Goal: Task Accomplishment & Management: Use online tool/utility

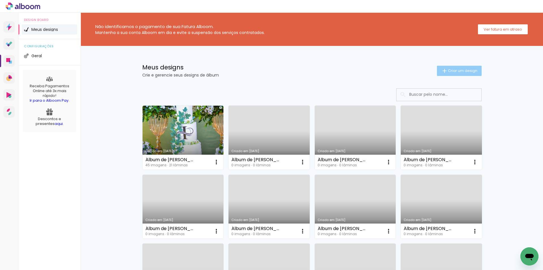
click at [460, 69] on span "Criar um design" at bounding box center [462, 71] width 29 height 4
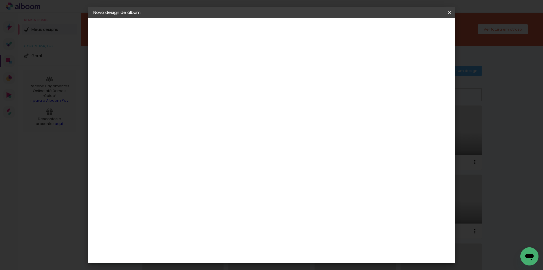
click at [186, 73] on input at bounding box center [186, 76] width 0 height 9
click at [186, 74] on input "Álbum [PERSON_NAME] e [PERSON_NAME]" at bounding box center [186, 76] width 0 height 9
click at [186, 76] on input "Álbum [PERSON_NAME] e [PERSON_NAME]" at bounding box center [186, 76] width 0 height 9
type input "Álbum [PERSON_NAME] e [PERSON_NAME]"
type paper-input "Álbum [PERSON_NAME] e [PERSON_NAME]"
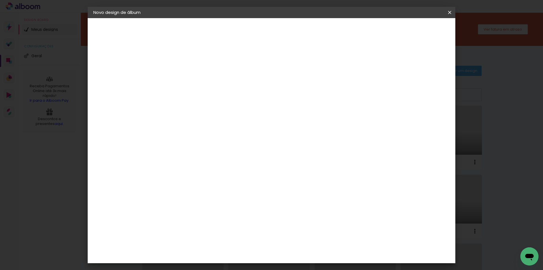
click at [0, 0] on slot "Avançar" at bounding box center [0, 0] width 0 height 0
click at [224, 109] on span "20 × 25" at bounding box center [211, 113] width 26 height 12
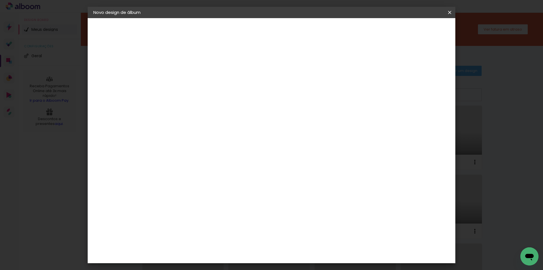
click at [0, 0] on slot "Avançar" at bounding box center [0, 0] width 0 height 0
click at [405, 61] on div "Mostrar sangria" at bounding box center [401, 61] width 38 height 7
type paper-checkbox "on"
click at [414, 30] on span "Iniciar design" at bounding box center [402, 30] width 26 height 4
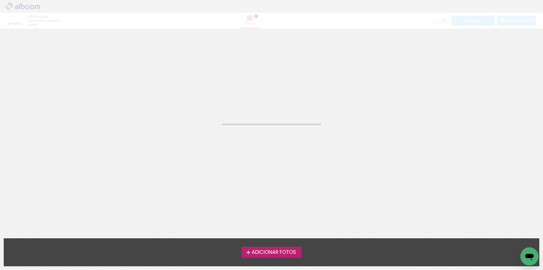
click at [290, 251] on span "Adicionar Fotos" at bounding box center [274, 251] width 44 height 5
click at [0, 0] on input "file" at bounding box center [0, 0] width 0 height 0
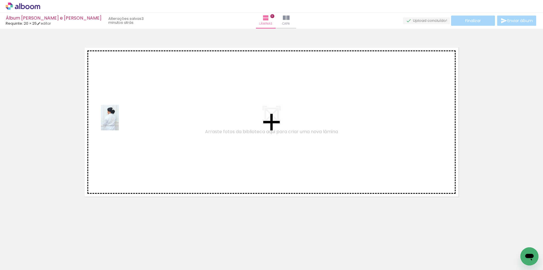
drag, startPoint x: 81, startPoint y: 204, endPoint x: 118, endPoint y: 122, distance: 90.1
click at [118, 122] on quentale-workspace at bounding box center [271, 135] width 543 height 270
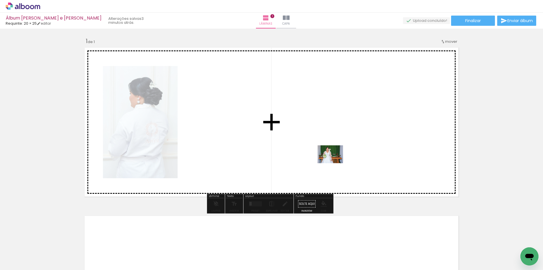
drag, startPoint x: 110, startPoint y: 244, endPoint x: 333, endPoint y: 162, distance: 237.9
click at [333, 162] on quentale-workspace at bounding box center [271, 135] width 543 height 270
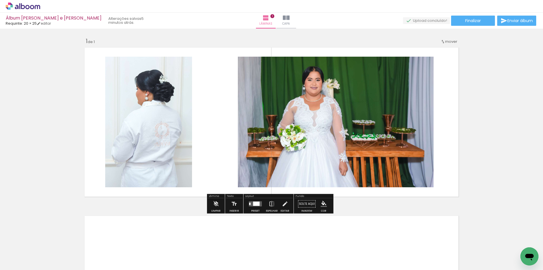
click at [254, 203] on div at bounding box center [256, 203] width 7 height 4
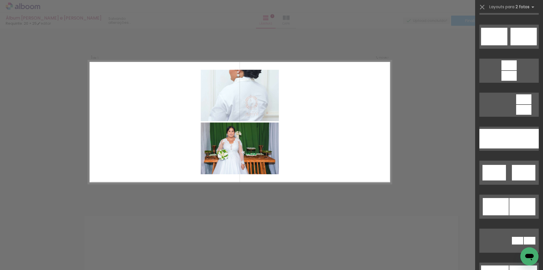
scroll to position [1725, 0]
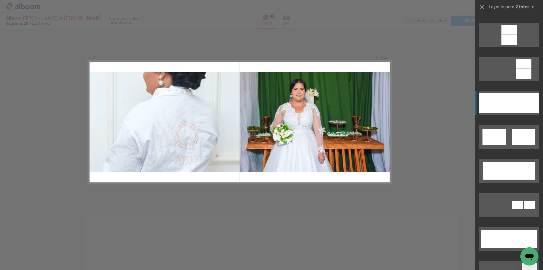
click at [519, 103] on div at bounding box center [524, 103] width 30 height 20
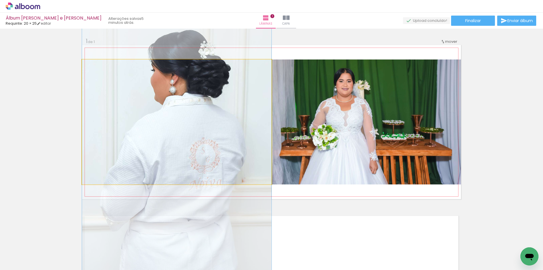
drag, startPoint x: 174, startPoint y: 107, endPoint x: 176, endPoint y: 124, distance: 16.6
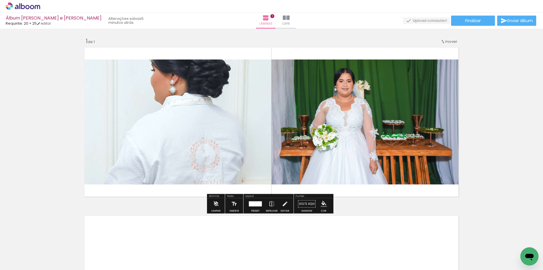
click at [255, 205] on div at bounding box center [258, 203] width 7 height 5
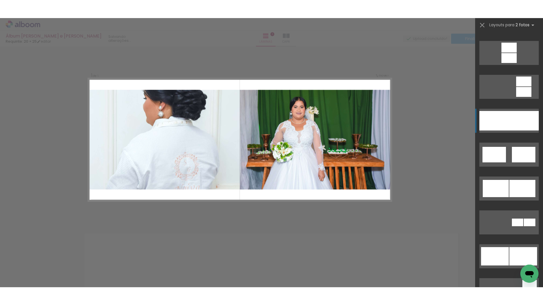
scroll to position [1799, 0]
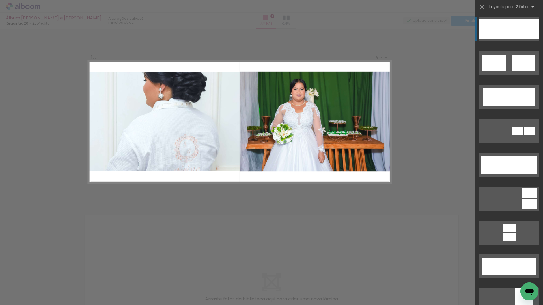
drag, startPoint x: 432, startPoint y: 90, endPoint x: 428, endPoint y: 89, distance: 3.4
click at [432, 90] on div "Confirmar Cancelar" at bounding box center [271, 204] width 543 height 350
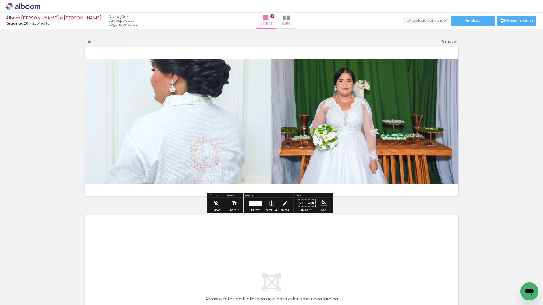
click at [256, 202] on div at bounding box center [258, 203] width 7 height 5
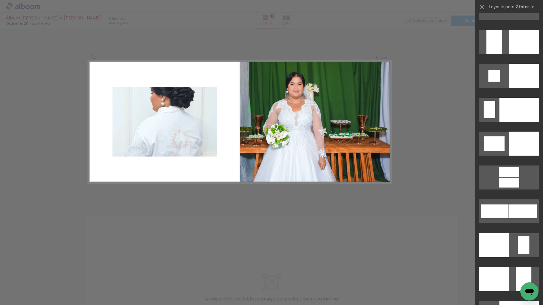
scroll to position [2195, 0]
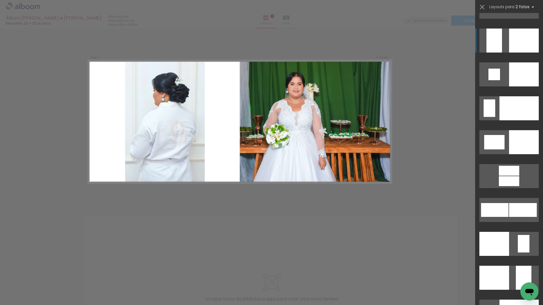
click at [518, 42] on div at bounding box center [524, 41] width 30 height 24
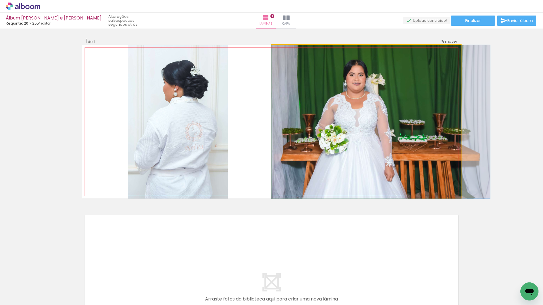
drag, startPoint x: 329, startPoint y: 81, endPoint x: 350, endPoint y: 81, distance: 20.6
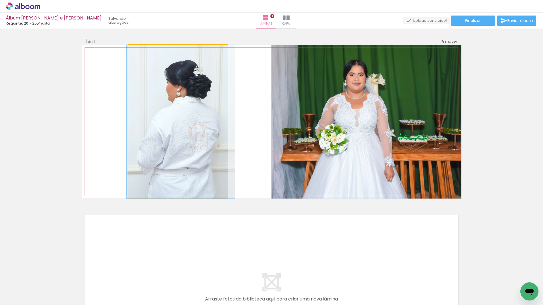
drag, startPoint x: 187, startPoint y: 110, endPoint x: 190, endPoint y: 110, distance: 3.1
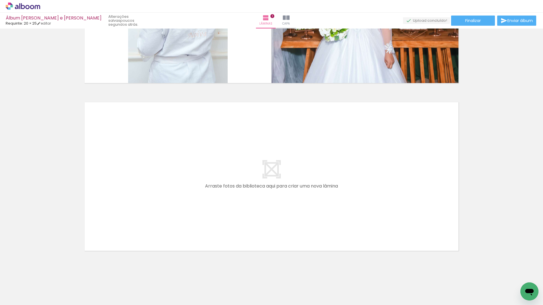
scroll to position [117, 0]
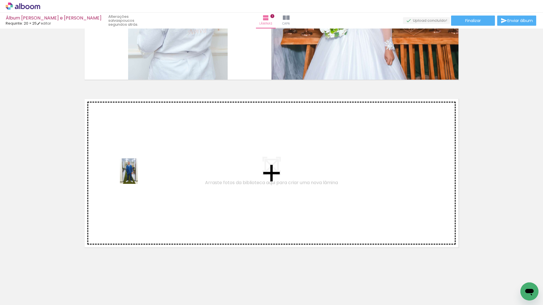
drag, startPoint x: 122, startPoint y: 289, endPoint x: 137, endPoint y: 176, distance: 114.1
click at [137, 176] on quentale-workspace at bounding box center [271, 152] width 543 height 305
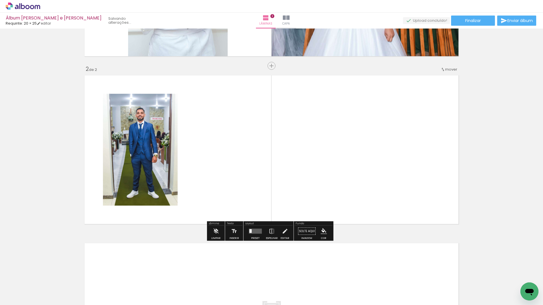
scroll to position [141, 0]
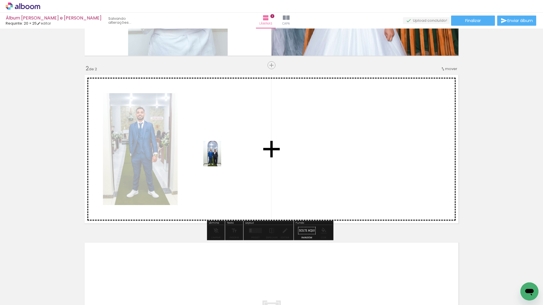
drag, startPoint x: 157, startPoint y: 286, endPoint x: 220, endPoint y: 158, distance: 142.8
click at [220, 158] on quentale-workspace at bounding box center [271, 152] width 543 height 305
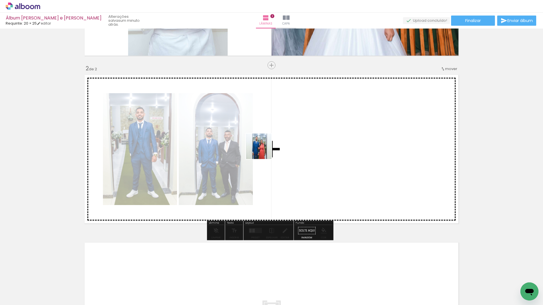
drag, startPoint x: 217, startPoint y: 217, endPoint x: 269, endPoint y: 144, distance: 89.9
click at [269, 144] on quentale-workspace at bounding box center [271, 152] width 543 height 305
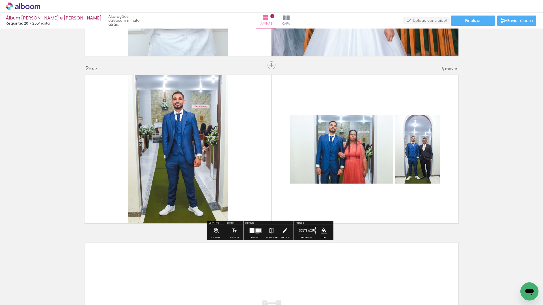
click at [256, 231] on div at bounding box center [258, 231] width 4 height 4
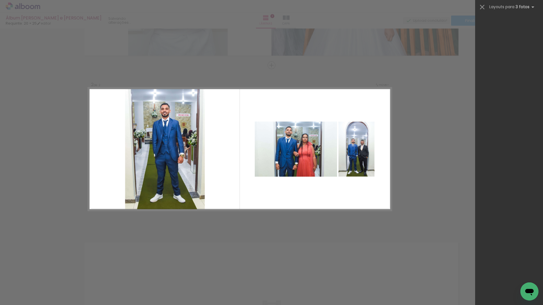
scroll to position [0, 0]
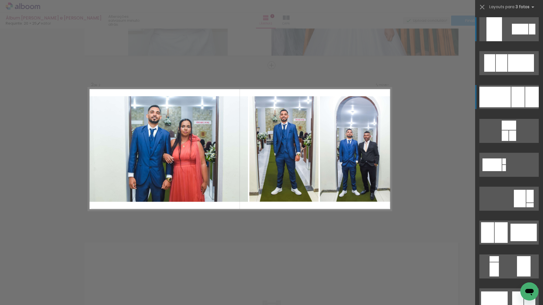
click at [511, 92] on div at bounding box center [517, 97] width 13 height 21
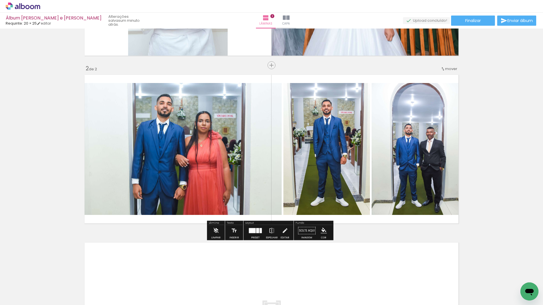
click at [251, 232] on div at bounding box center [252, 231] width 7 height 5
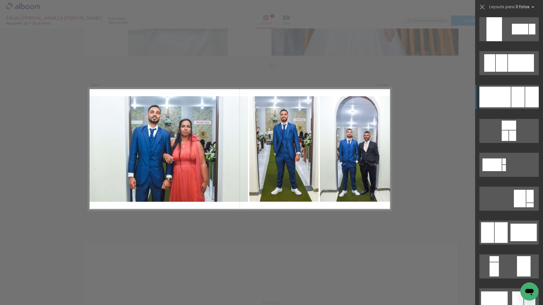
scroll to position [68, 0]
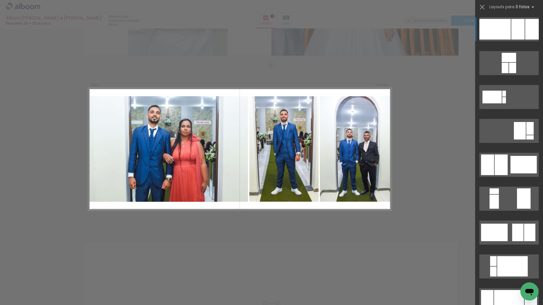
click at [504, 30] on div at bounding box center [494, 29] width 31 height 21
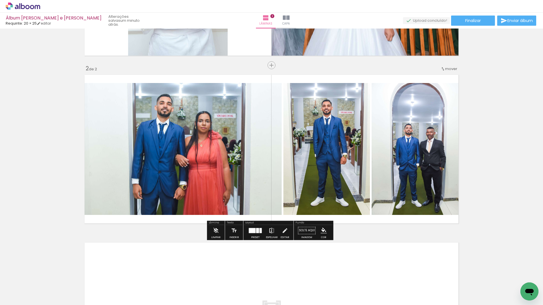
click at [270, 232] on iron-icon at bounding box center [272, 230] width 6 height 11
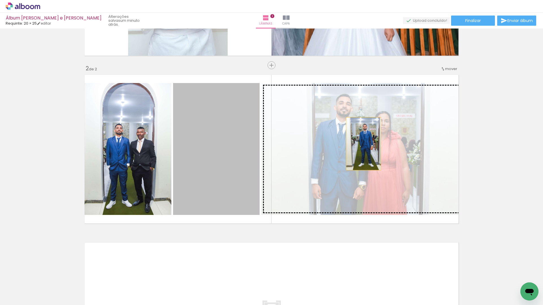
drag, startPoint x: 234, startPoint y: 143, endPoint x: 385, endPoint y: 141, distance: 151.0
click at [0, 0] on slot at bounding box center [0, 0] width 0 height 0
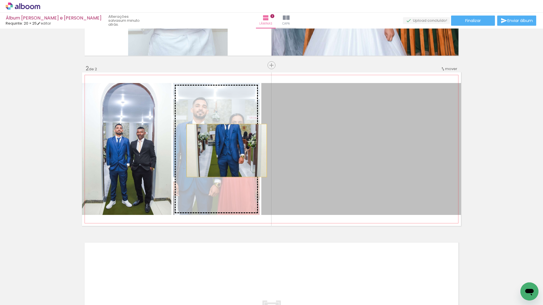
drag, startPoint x: 346, startPoint y: 151, endPoint x: 221, endPoint y: 151, distance: 125.3
click at [0, 0] on slot at bounding box center [0, 0] width 0 height 0
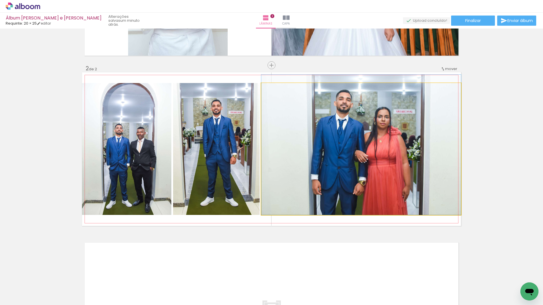
drag, startPoint x: 361, startPoint y: 165, endPoint x: 232, endPoint y: 155, distance: 129.3
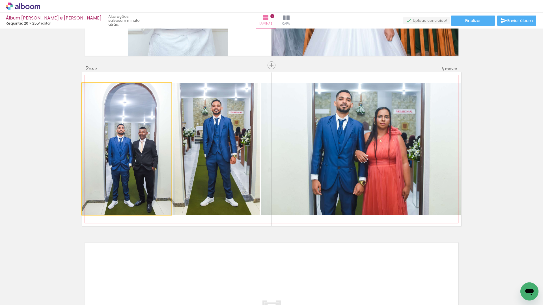
drag, startPoint x: 129, startPoint y: 173, endPoint x: 138, endPoint y: 147, distance: 27.8
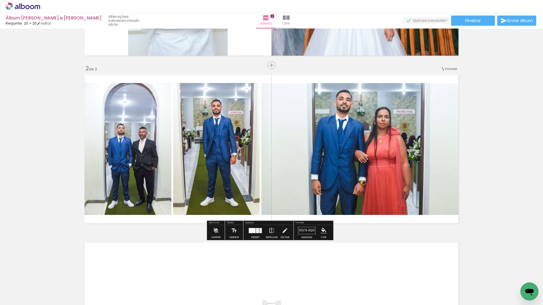
click at [282, 231] on iron-icon at bounding box center [285, 230] width 6 height 11
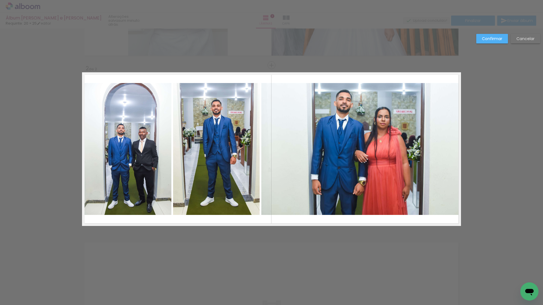
click at [124, 156] on quentale-photo at bounding box center [126, 149] width 89 height 132
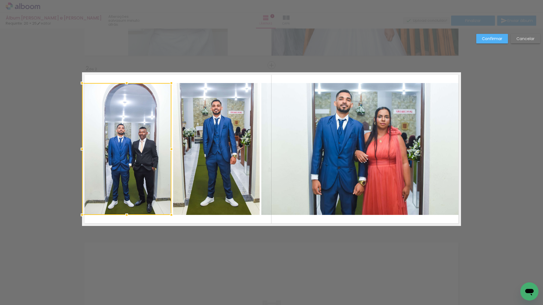
click at [225, 122] on quentale-photo at bounding box center [216, 149] width 87 height 132
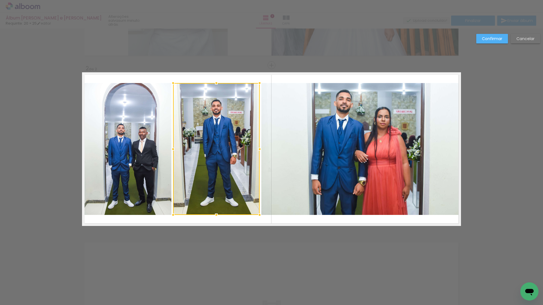
click at [0, 0] on slot "Confirmar" at bounding box center [0, 0] width 0 height 0
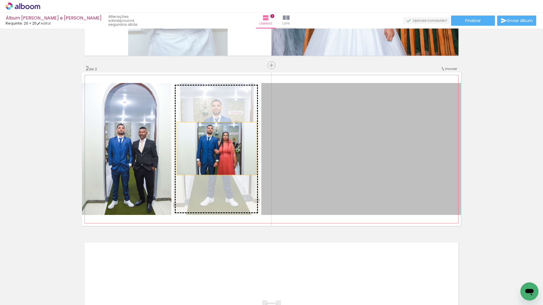
drag, startPoint x: 376, startPoint y: 149, endPoint x: 215, endPoint y: 149, distance: 160.9
click at [0, 0] on slot at bounding box center [0, 0] width 0 height 0
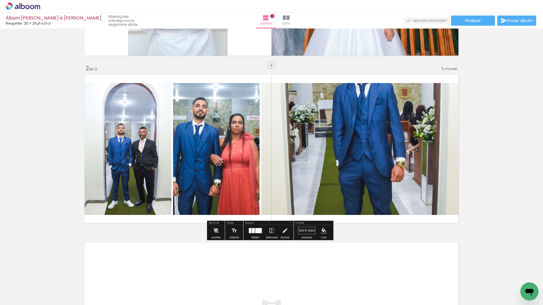
click at [214, 149] on quentale-photo at bounding box center [216, 149] width 87 height 132
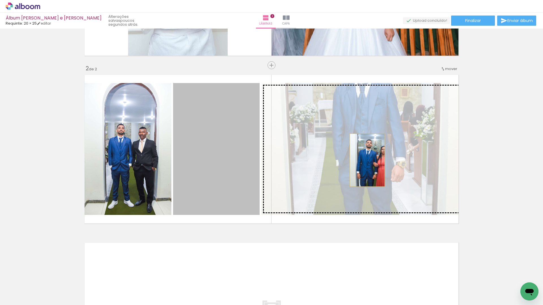
drag, startPoint x: 229, startPoint y: 166, endPoint x: 365, endPoint y: 160, distance: 136.2
click at [0, 0] on slot at bounding box center [0, 0] width 0 height 0
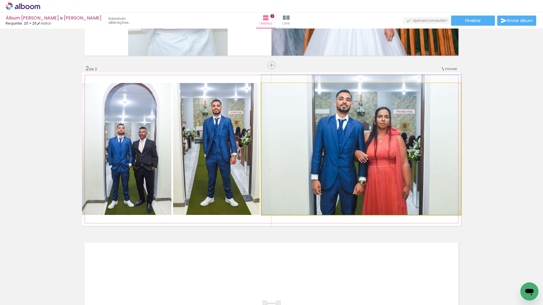
drag, startPoint x: 367, startPoint y: 160, endPoint x: 368, endPoint y: 150, distance: 9.2
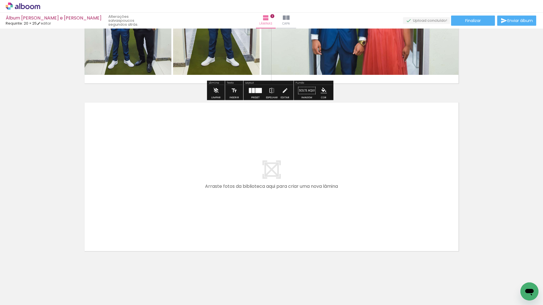
scroll to position [285, 0]
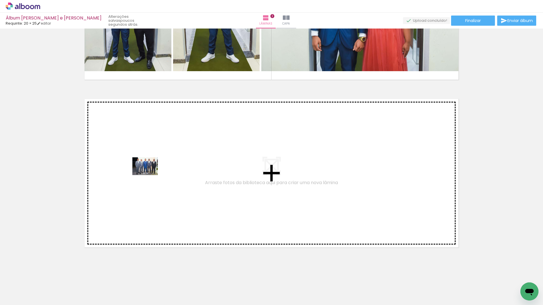
drag, startPoint x: 207, startPoint y: 250, endPoint x: 149, endPoint y: 174, distance: 95.0
click at [149, 174] on quentale-workspace at bounding box center [271, 152] width 543 height 305
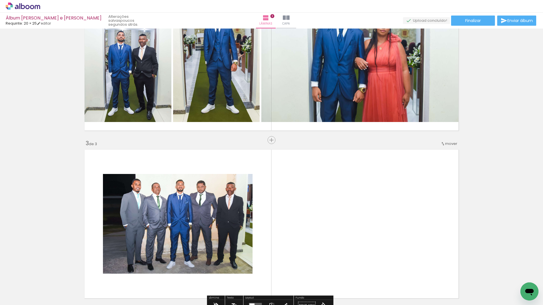
scroll to position [224, 0]
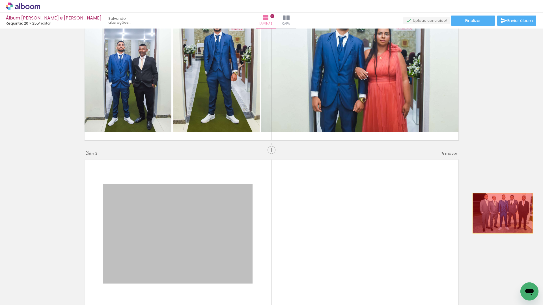
drag, startPoint x: 400, startPoint y: 208, endPoint x: 501, endPoint y: 214, distance: 100.9
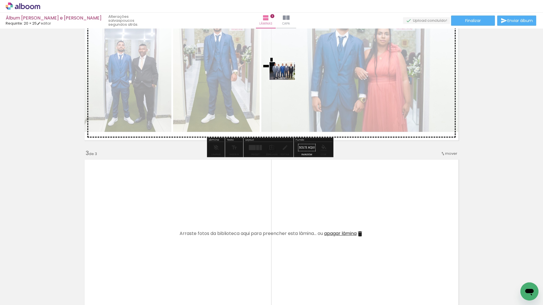
drag, startPoint x: 223, startPoint y: 285, endPoint x: 286, endPoint y: 79, distance: 216.1
click at [286, 79] on quentale-workspace at bounding box center [271, 152] width 543 height 305
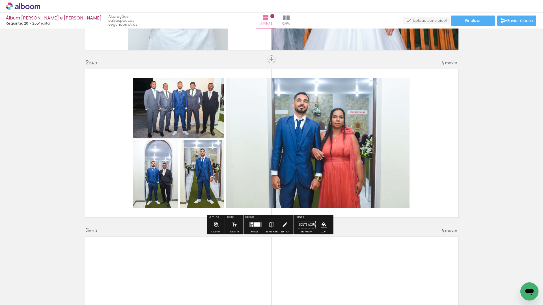
scroll to position [139, 0]
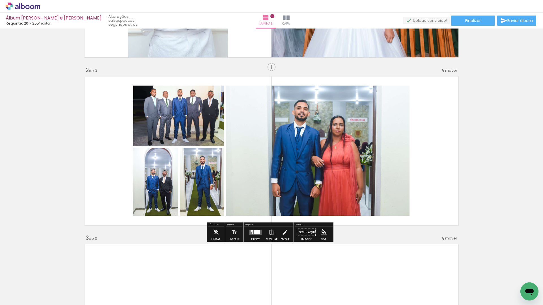
click at [256, 234] on div at bounding box center [257, 232] width 6 height 4
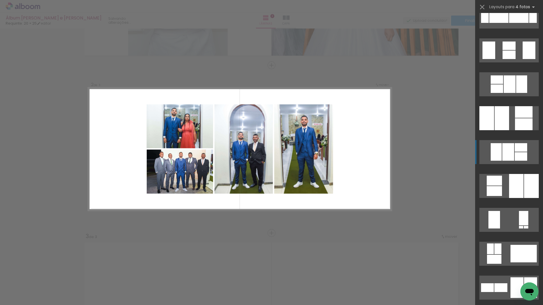
scroll to position [255, 0]
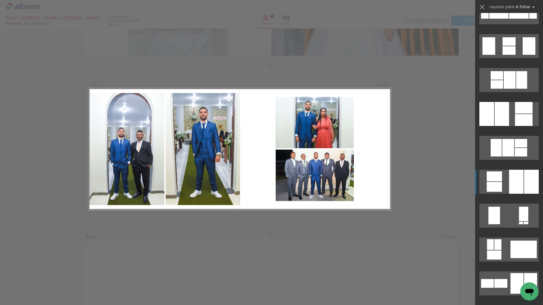
click at [525, 181] on div at bounding box center [531, 182] width 15 height 24
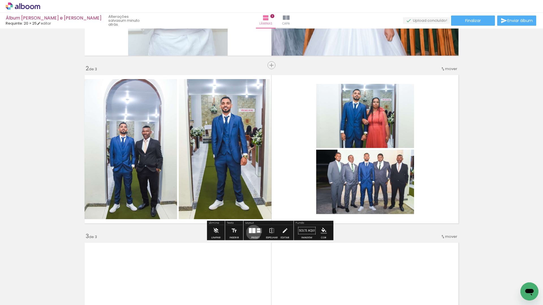
click at [252, 233] on div at bounding box center [253, 231] width 3 height 5
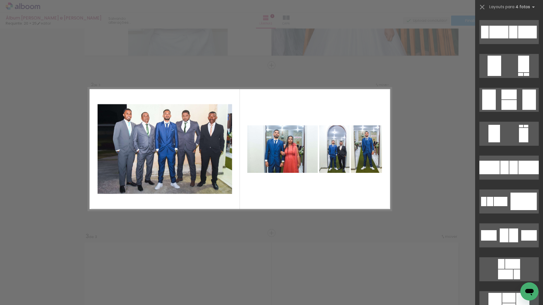
scroll to position [1029, 0]
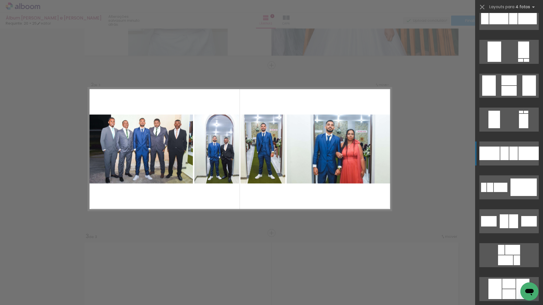
click at [523, 156] on div at bounding box center [528, 154] width 20 height 14
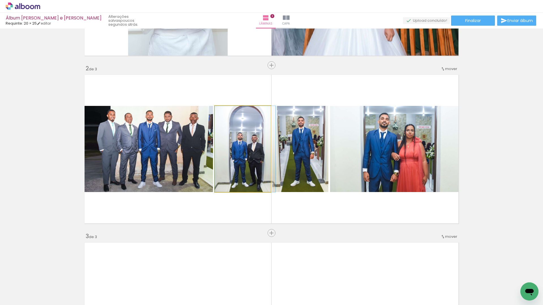
click at [245, 160] on quentale-photo at bounding box center [243, 149] width 56 height 86
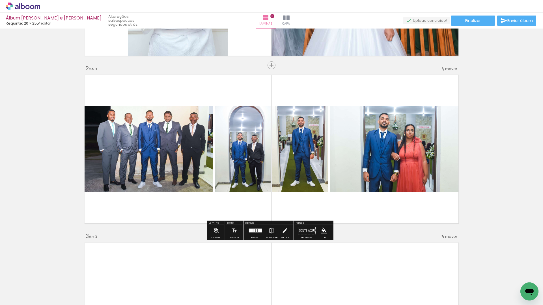
click at [238, 155] on quentale-photo at bounding box center [243, 149] width 56 height 86
click at [282, 231] on iron-icon at bounding box center [285, 230] width 6 height 11
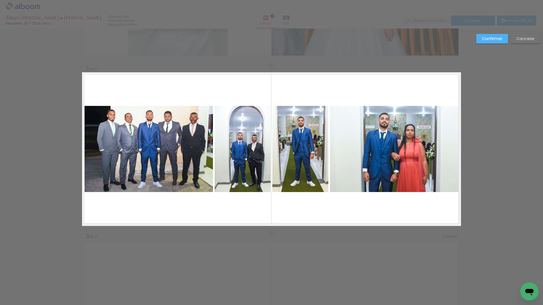
click at [247, 160] on quentale-photo at bounding box center [243, 149] width 56 height 86
click at [243, 151] on div at bounding box center [243, 149] width 56 height 86
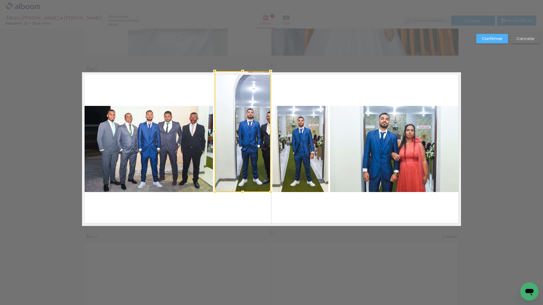
drag, startPoint x: 243, startPoint y: 107, endPoint x: 234, endPoint y: 65, distance: 42.9
click at [234, 65] on div "Inserir lâmina 1 de 3 Inserir lâmina 2 de 3 Inserir lâmina 3 de 3 Confirmar Can…" at bounding box center [271, 231] width 543 height 686
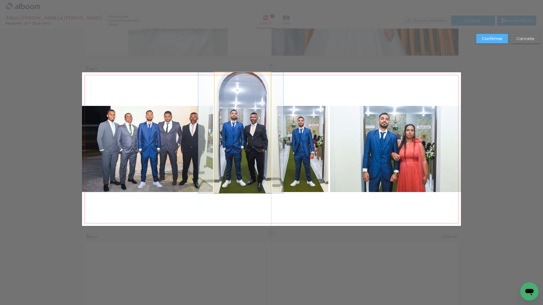
drag, startPoint x: 254, startPoint y: 115, endPoint x: 240, endPoint y: 114, distance: 14.4
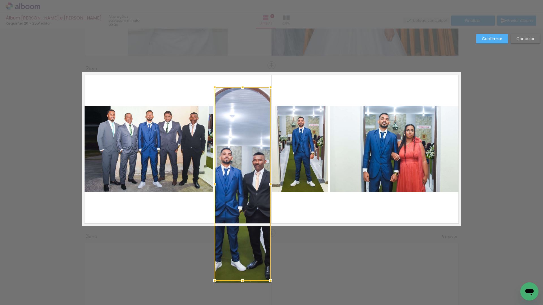
drag, startPoint x: 241, startPoint y: 73, endPoint x: 238, endPoint y: 95, distance: 22.2
click at [238, 95] on div at bounding box center [243, 184] width 56 height 194
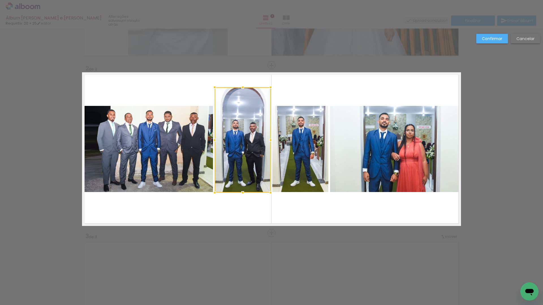
drag, startPoint x: 239, startPoint y: 227, endPoint x: 234, endPoint y: 193, distance: 33.8
click at [234, 193] on album-spread "2 de 3" at bounding box center [271, 149] width 379 height 154
click at [241, 142] on quentale-photo at bounding box center [243, 139] width 56 height 105
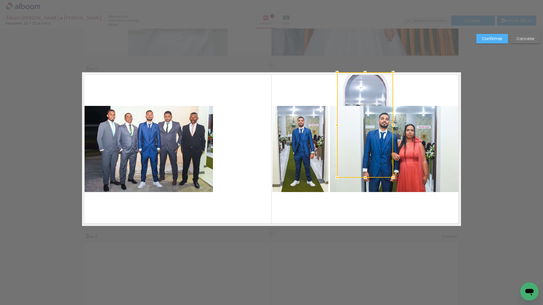
drag, startPoint x: 242, startPoint y: 148, endPoint x: 369, endPoint y: 117, distance: 130.8
click at [369, 117] on div at bounding box center [365, 124] width 56 height 105
click at [190, 137] on quentale-photo at bounding box center [147, 149] width 131 height 86
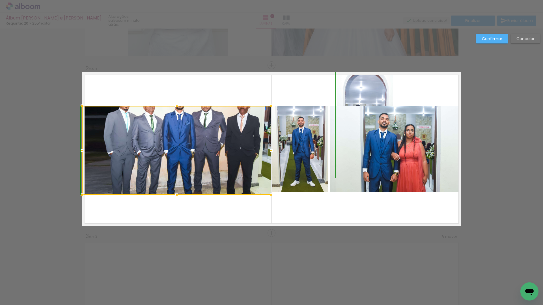
drag, startPoint x: 225, startPoint y: 195, endPoint x: 267, endPoint y: 214, distance: 45.7
click at [267, 214] on album-spread "2 de 3" at bounding box center [271, 149] width 379 height 154
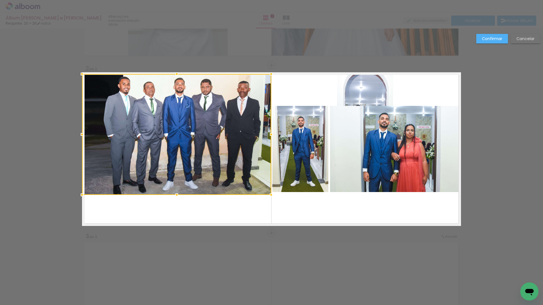
drag, startPoint x: 174, startPoint y: 106, endPoint x: 184, endPoint y: 72, distance: 35.4
click at [184, 72] on div "Inserir lâmina 1 de 3 Inserir lâmina 2 de 3 Inserir lâmina 3 de 3 Confirmar Can…" at bounding box center [271, 231] width 543 height 686
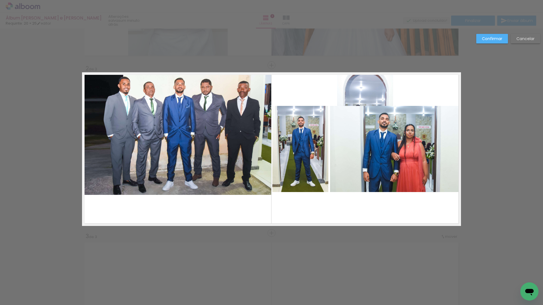
click at [183, 180] on quentale-photo at bounding box center [176, 134] width 189 height 121
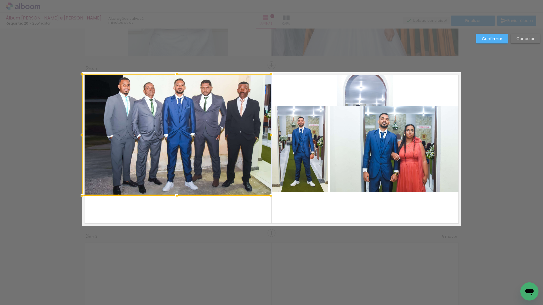
drag, startPoint x: 175, startPoint y: 198, endPoint x: 174, endPoint y: 209, distance: 10.8
click at [177, 216] on album-spread "2 de 3" at bounding box center [271, 149] width 379 height 154
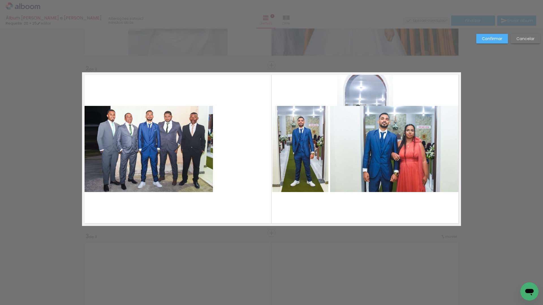
click at [168, 178] on quentale-photo at bounding box center [147, 149] width 131 height 86
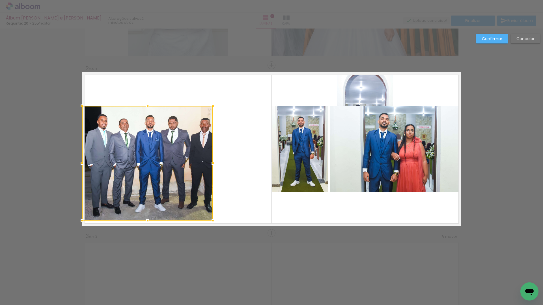
drag, startPoint x: 157, startPoint y: 214, endPoint x: 189, endPoint y: 201, distance: 33.8
click at [164, 222] on album-spread "2 de 3" at bounding box center [271, 149] width 379 height 154
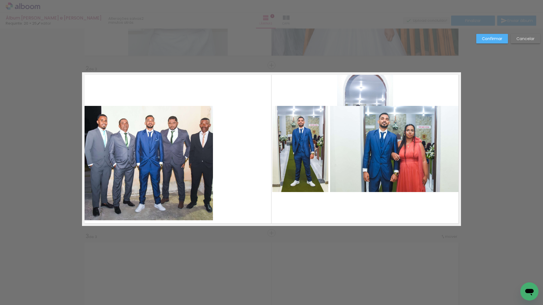
click at [208, 159] on quentale-photo at bounding box center [147, 163] width 131 height 115
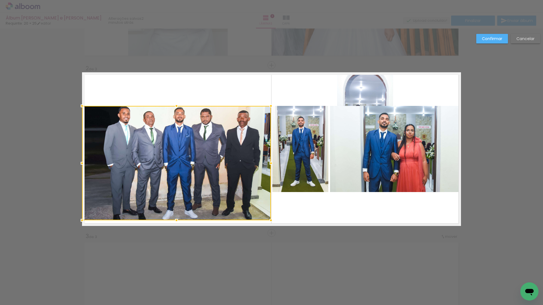
drag, startPoint x: 252, startPoint y: 163, endPoint x: 246, endPoint y: 136, distance: 28.1
click at [270, 163] on div at bounding box center [270, 163] width 11 height 11
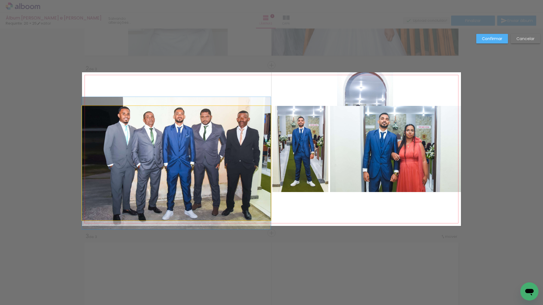
click at [197, 124] on quentale-photo at bounding box center [176, 163] width 189 height 115
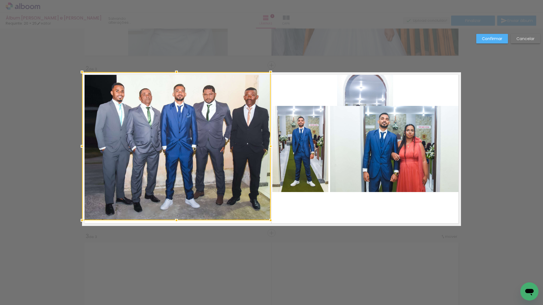
drag, startPoint x: 176, startPoint y: 97, endPoint x: 182, endPoint y: 73, distance: 24.4
click at [182, 73] on div at bounding box center [176, 146] width 189 height 148
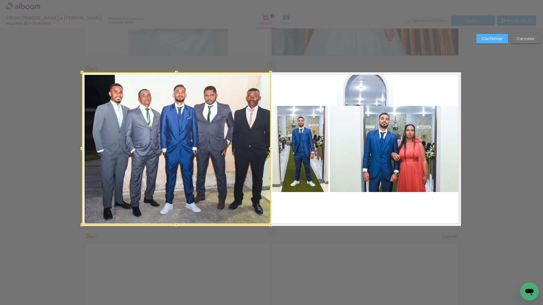
click at [174, 223] on div at bounding box center [176, 224] width 11 height 11
click at [303, 92] on quentale-layouter at bounding box center [271, 149] width 379 height 154
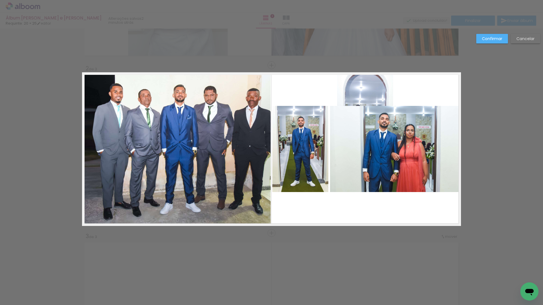
click at [295, 144] on quentale-photo at bounding box center [300, 149] width 56 height 86
click at [345, 156] on quentale-photo at bounding box center [395, 149] width 131 height 86
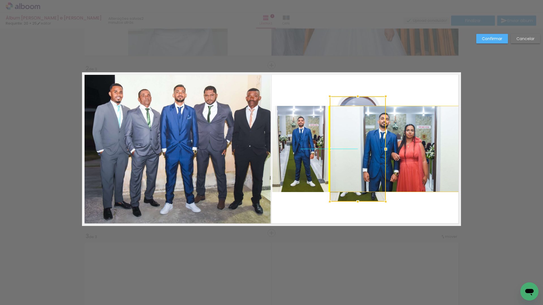
drag, startPoint x: 363, startPoint y: 89, endPoint x: 351, endPoint y: 104, distance: 18.8
click at [351, 104] on div at bounding box center [358, 148] width 56 height 105
click at [411, 118] on quentale-photo at bounding box center [395, 149] width 131 height 86
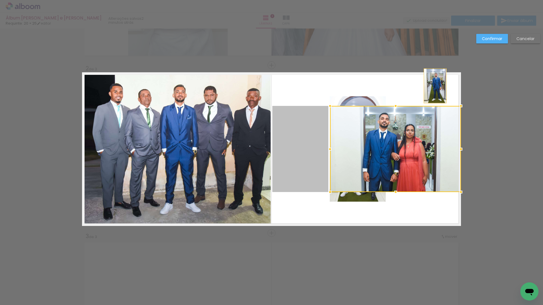
drag, startPoint x: 295, startPoint y: 139, endPoint x: 433, endPoint y: 86, distance: 147.6
click at [433, 86] on quentale-layouter at bounding box center [271, 149] width 379 height 154
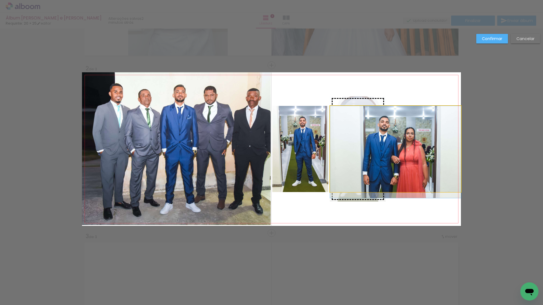
drag, startPoint x: 404, startPoint y: 149, endPoint x: 352, endPoint y: 178, distance: 58.6
click at [0, 0] on slot at bounding box center [0, 0] width 0 height 0
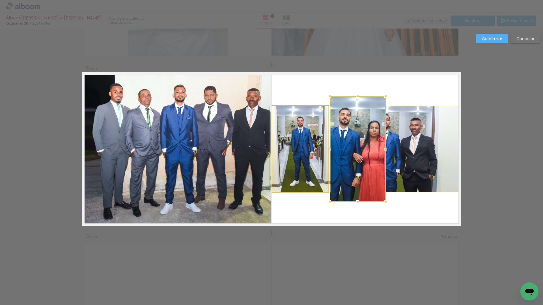
drag, startPoint x: 305, startPoint y: 137, endPoint x: 303, endPoint y: 144, distance: 8.0
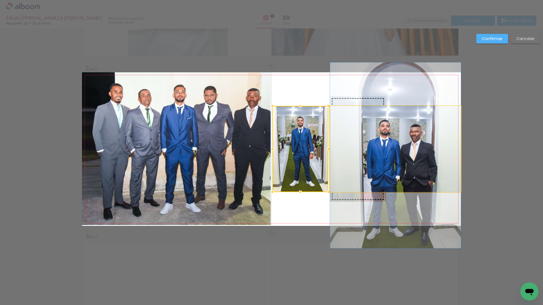
drag, startPoint x: 398, startPoint y: 148, endPoint x: 381, endPoint y: 140, distance: 19.4
click at [0, 0] on slot at bounding box center [0, 0] width 0 height 0
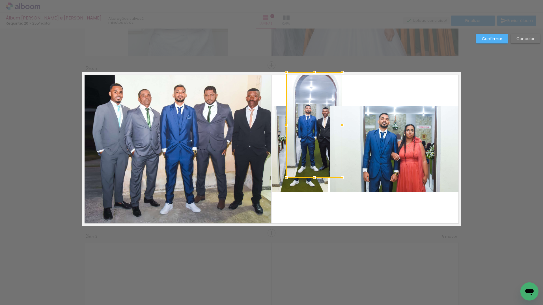
drag, startPoint x: 356, startPoint y: 148, endPoint x: 313, endPoint y: 116, distance: 54.2
click at [313, 116] on div at bounding box center [314, 124] width 56 height 105
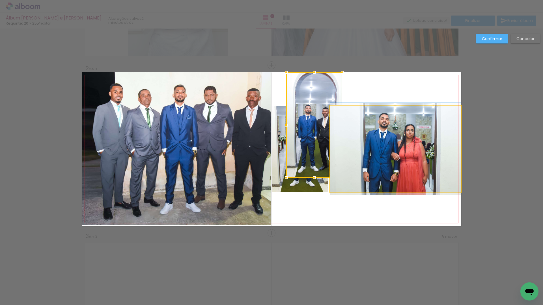
click at [391, 139] on quentale-photo at bounding box center [395, 149] width 131 height 86
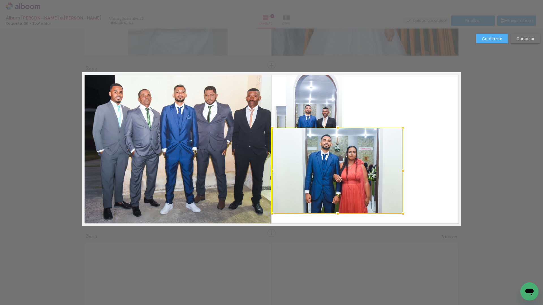
drag, startPoint x: 396, startPoint y: 149, endPoint x: 339, endPoint y: 170, distance: 60.3
click at [339, 170] on div at bounding box center [337, 171] width 131 height 86
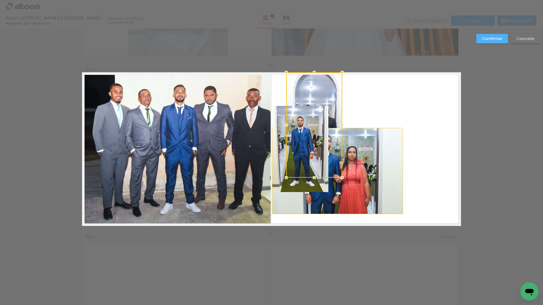
click at [275, 117] on quentale-photo at bounding box center [300, 149] width 56 height 86
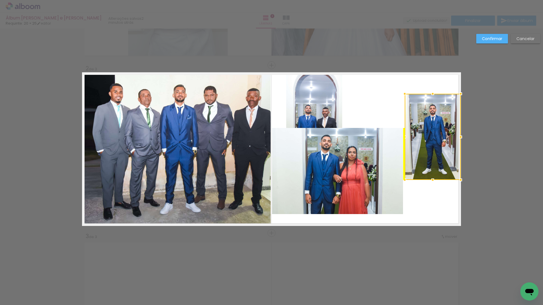
drag, startPoint x: 284, startPoint y: 115, endPoint x: 405, endPoint y: 105, distance: 121.7
click at [405, 105] on div at bounding box center [433, 137] width 56 height 86
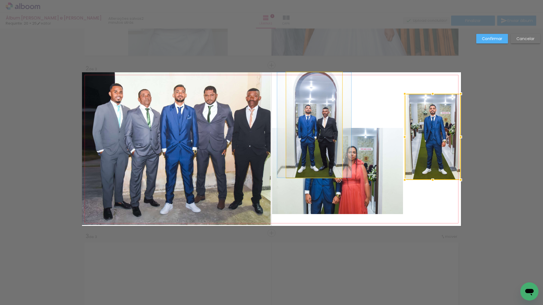
click at [303, 108] on quentale-photo at bounding box center [314, 124] width 56 height 105
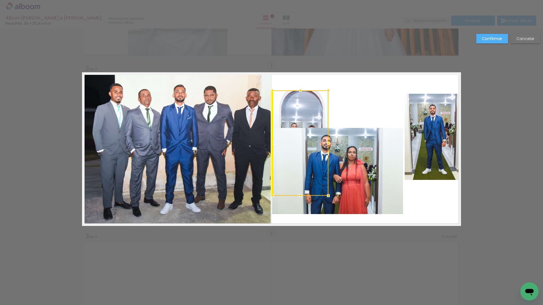
drag, startPoint x: 308, startPoint y: 122, endPoint x: 299, endPoint y: 132, distance: 12.8
click at [299, 132] on div at bounding box center [300, 142] width 56 height 105
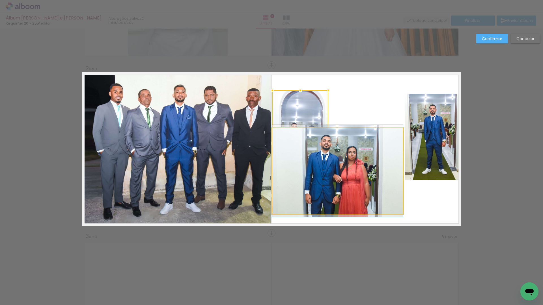
click at [351, 164] on quentale-photo at bounding box center [337, 171] width 131 height 86
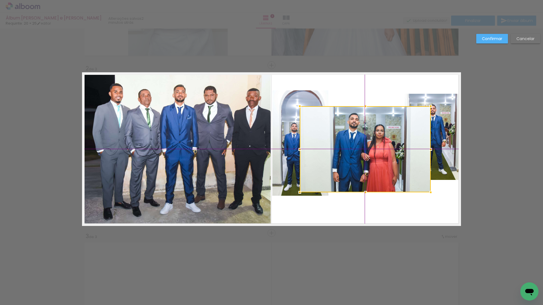
drag, startPoint x: 361, startPoint y: 159, endPoint x: 372, endPoint y: 154, distance: 11.6
click at [372, 154] on div at bounding box center [365, 149] width 131 height 86
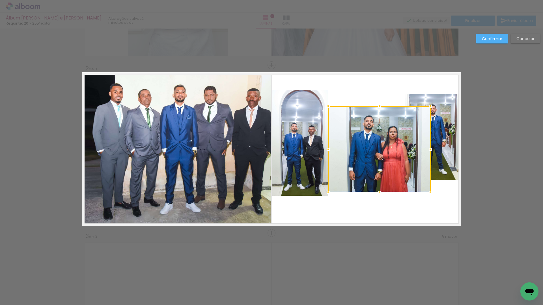
drag, startPoint x: 317, startPoint y: 149, endPoint x: 339, endPoint y: 154, distance: 22.3
click at [339, 154] on div at bounding box center [379, 149] width 102 height 86
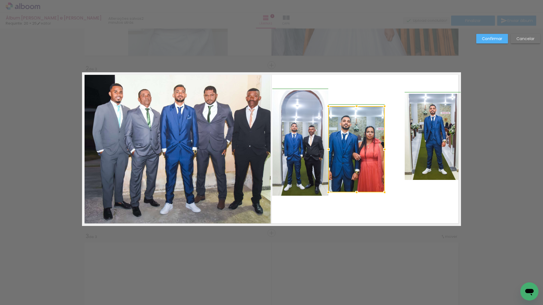
drag, startPoint x: 429, startPoint y: 151, endPoint x: 382, endPoint y: 161, distance: 48.0
click at [382, 161] on div at bounding box center [356, 149] width 56 height 86
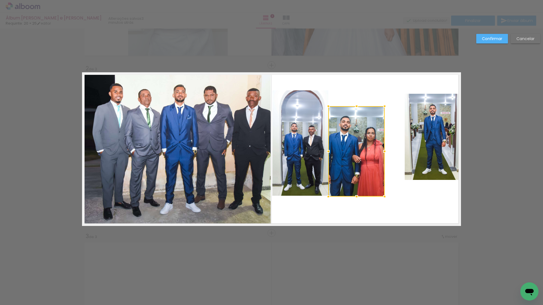
click at [355, 197] on div at bounding box center [356, 196] width 11 height 11
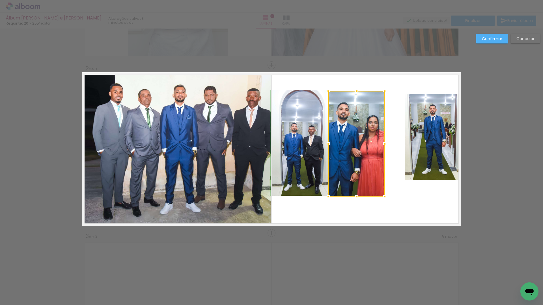
drag, startPoint x: 354, startPoint y: 105, endPoint x: 353, endPoint y: 90, distance: 14.4
click at [353, 90] on div at bounding box center [356, 90] width 11 height 11
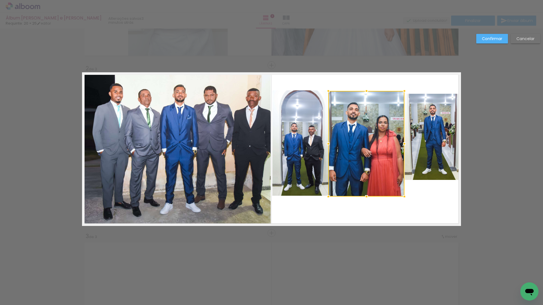
drag, startPoint x: 383, startPoint y: 147, endPoint x: 402, endPoint y: 148, distance: 19.8
click at [402, 148] on div at bounding box center [404, 143] width 11 height 11
click at [305, 141] on quentale-photo at bounding box center [300, 142] width 56 height 105
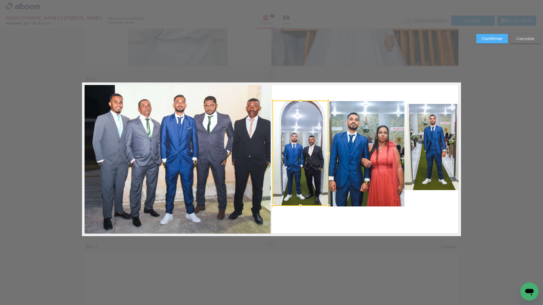
scroll to position [112, 0]
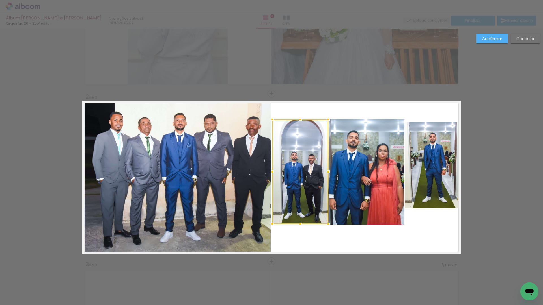
click at [299, 122] on div at bounding box center [300, 119] width 11 height 11
click at [434, 149] on quentale-photo at bounding box center [433, 165] width 56 height 86
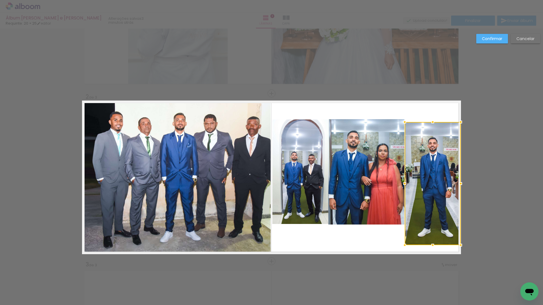
drag, startPoint x: 431, startPoint y: 210, endPoint x: 446, endPoint y: 241, distance: 34.0
click at [446, 247] on album-spread "2 de 3" at bounding box center [271, 178] width 379 height 154
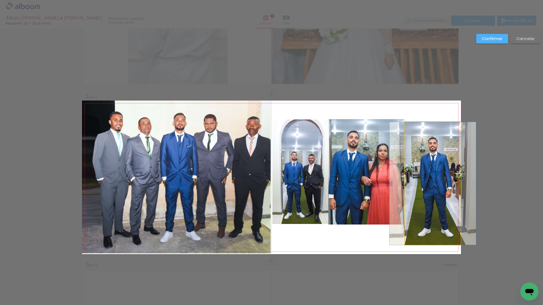
click at [426, 218] on quentale-photo at bounding box center [433, 183] width 56 height 123
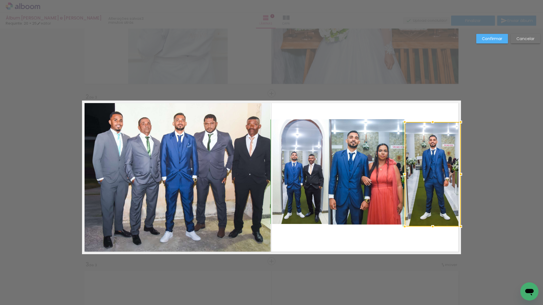
drag, startPoint x: 427, startPoint y: 238, endPoint x: 427, endPoint y: 223, distance: 15.0
click at [427, 223] on div at bounding box center [432, 226] width 11 height 11
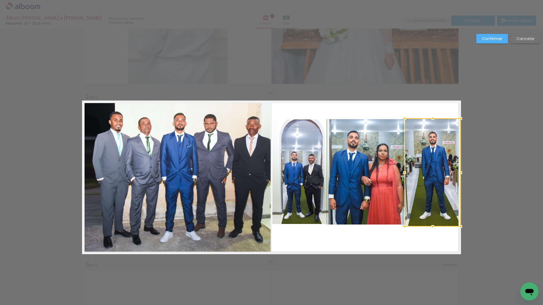
click at [431, 120] on div at bounding box center [432, 118] width 11 height 11
click at [508, 160] on div "Confirmar Cancelar" at bounding box center [271, 259] width 543 height 686
click at [417, 155] on div at bounding box center [433, 172] width 56 height 108
click at [430, 120] on div at bounding box center [432, 119] width 11 height 11
click at [380, 140] on quentale-photo at bounding box center [366, 172] width 76 height 106
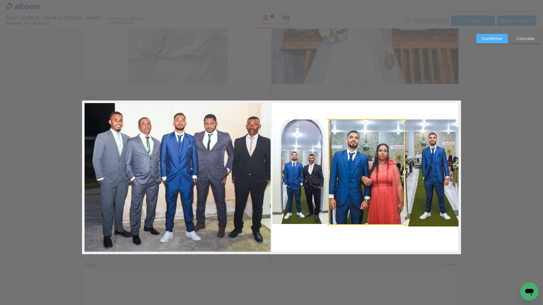
click at [296, 146] on quentale-photo at bounding box center [300, 172] width 56 height 105
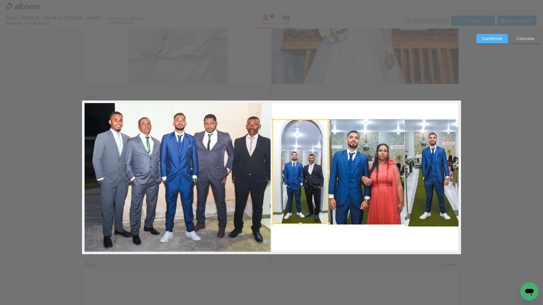
click at [298, 173] on div at bounding box center [300, 172] width 56 height 105
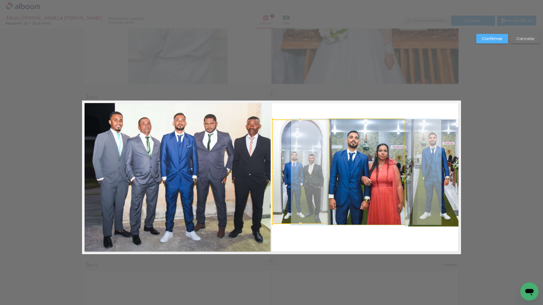
click at [346, 139] on quentale-photo at bounding box center [366, 172] width 76 height 106
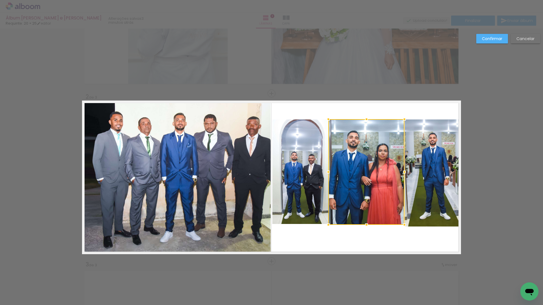
click at [428, 188] on quentale-photo at bounding box center [433, 173] width 56 height 107
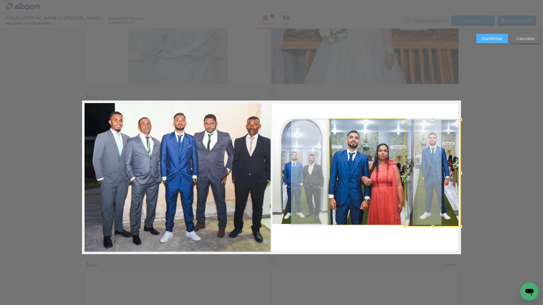
click at [360, 168] on quentale-photo at bounding box center [366, 172] width 76 height 106
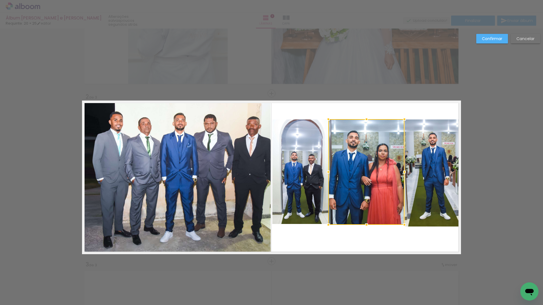
click at [439, 210] on quentale-photo at bounding box center [433, 173] width 56 height 107
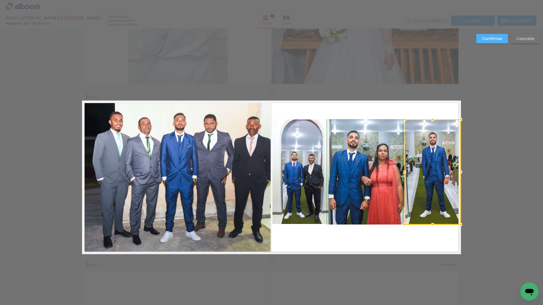
click at [430, 224] on div at bounding box center [432, 224] width 11 height 11
click at [372, 158] on quentale-photo at bounding box center [366, 172] width 76 height 106
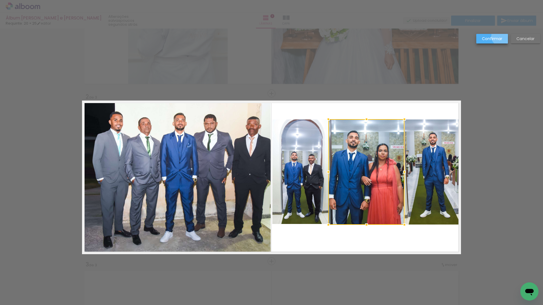
click at [0, 0] on slot "Confirmar" at bounding box center [0, 0] width 0 height 0
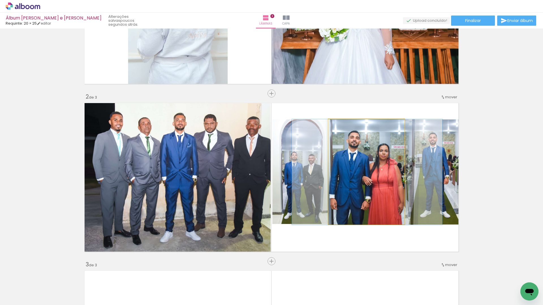
drag, startPoint x: 382, startPoint y: 180, endPoint x: 385, endPoint y: 186, distance: 7.4
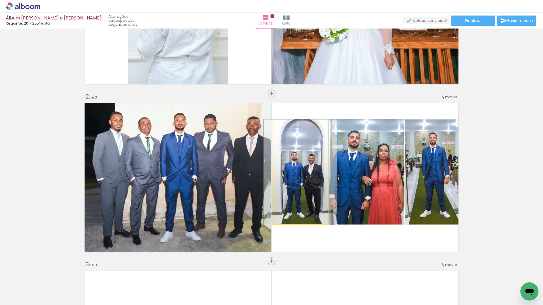
click at [314, 192] on quentale-photo at bounding box center [300, 172] width 56 height 105
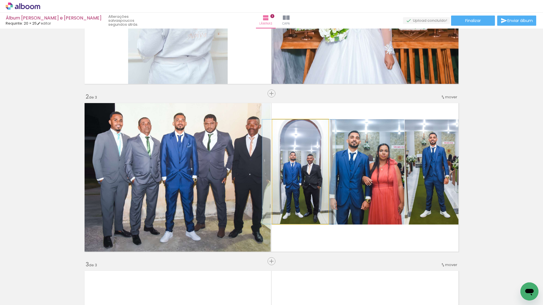
drag, startPoint x: 314, startPoint y: 191, endPoint x: 312, endPoint y: 185, distance: 6.1
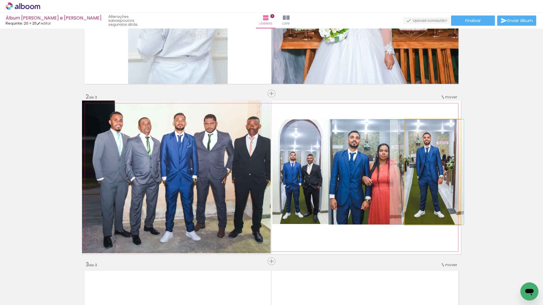
drag, startPoint x: 429, startPoint y: 178, endPoint x: 423, endPoint y: 178, distance: 5.9
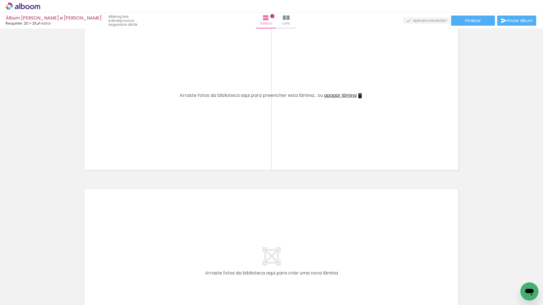
scroll to position [367, 0]
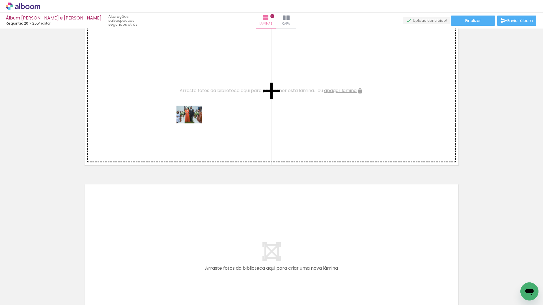
drag, startPoint x: 231, startPoint y: 220, endPoint x: 193, endPoint y: 122, distance: 104.8
click at [193, 122] on quentale-workspace at bounding box center [271, 152] width 543 height 305
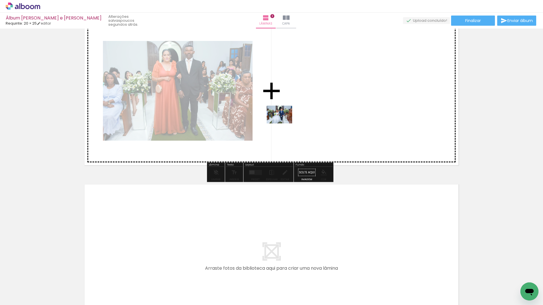
drag, startPoint x: 277, startPoint y: 289, endPoint x: 284, endPoint y: 122, distance: 167.0
click at [284, 122] on quentale-workspace at bounding box center [271, 152] width 543 height 305
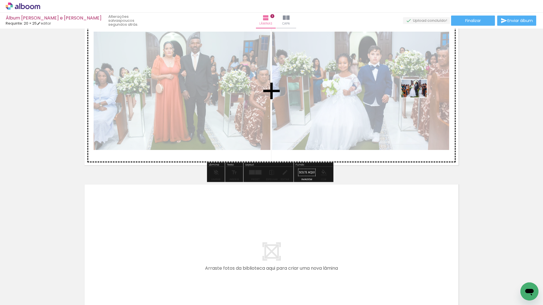
drag, startPoint x: 316, startPoint y: 290, endPoint x: 418, endPoint y: 97, distance: 218.9
click at [418, 97] on quentale-workspace at bounding box center [271, 152] width 543 height 305
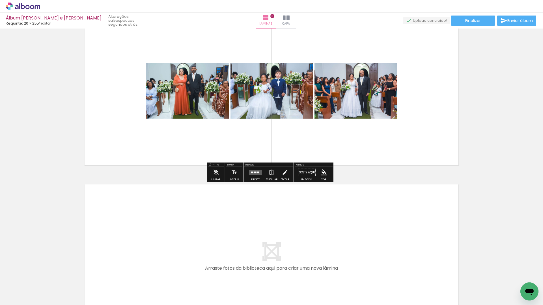
click at [251, 175] on quentale-layouter at bounding box center [255, 172] width 13 height 5
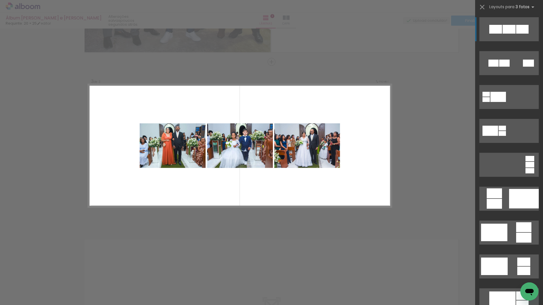
scroll to position [309, 0]
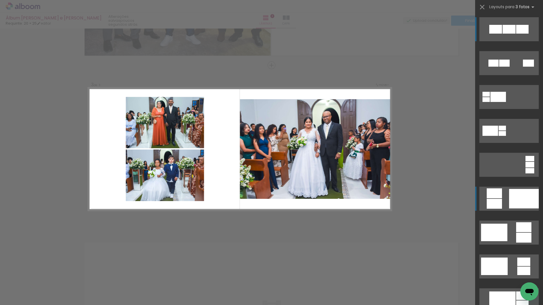
click at [518, 200] on div at bounding box center [524, 199] width 30 height 20
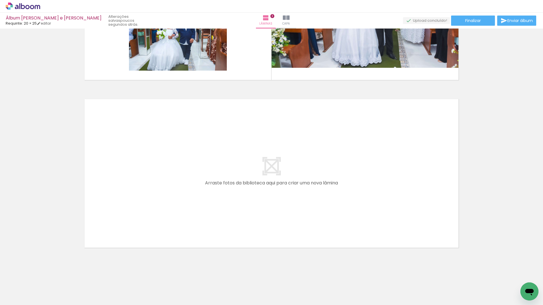
scroll to position [452, 0]
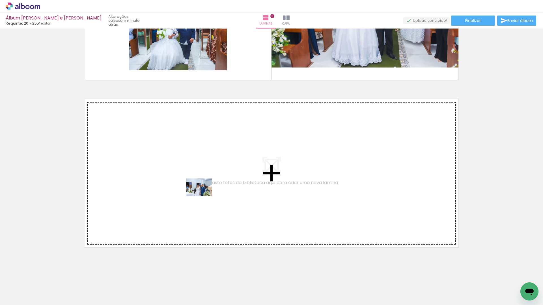
drag, startPoint x: 299, startPoint y: 247, endPoint x: 203, endPoint y: 196, distance: 109.2
click at [203, 196] on quentale-workspace at bounding box center [271, 152] width 543 height 305
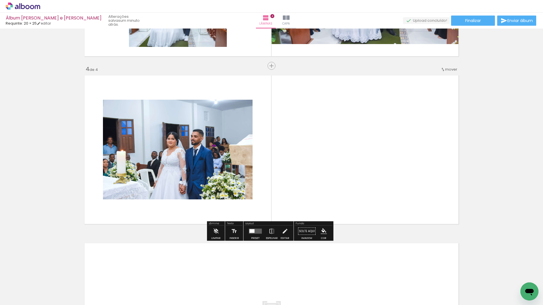
scroll to position [477, 0]
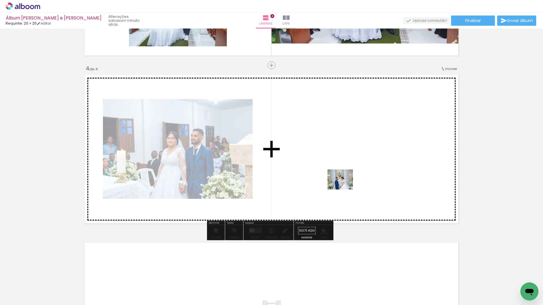
drag, startPoint x: 367, startPoint y: 244, endPoint x: 344, endPoint y: 187, distance: 61.6
click at [344, 187] on quentale-workspace at bounding box center [271, 152] width 543 height 305
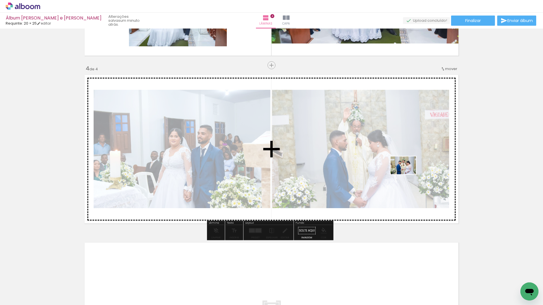
drag, startPoint x: 410, startPoint y: 285, endPoint x: 408, endPoint y: 174, distance: 111.5
click at [408, 174] on quentale-workspace at bounding box center [271, 152] width 543 height 305
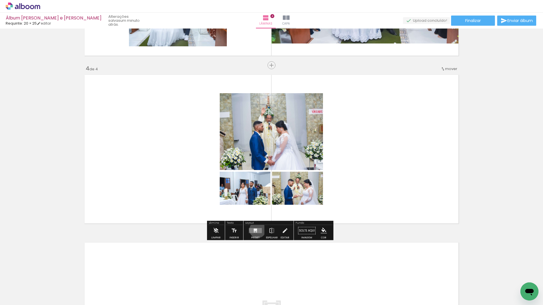
click at [256, 230] on quentale-layouter at bounding box center [255, 231] width 13 height 5
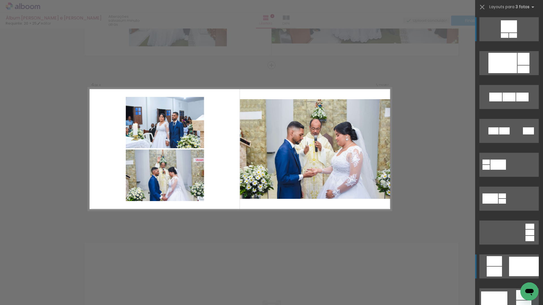
click at [514, 265] on div at bounding box center [524, 267] width 30 height 20
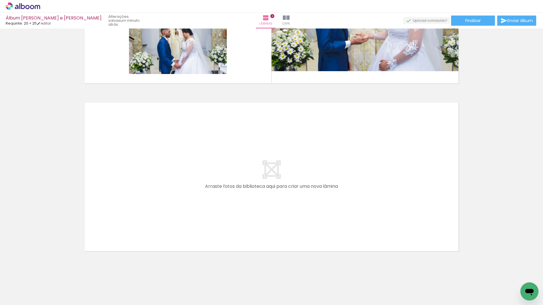
scroll to position [620, 0]
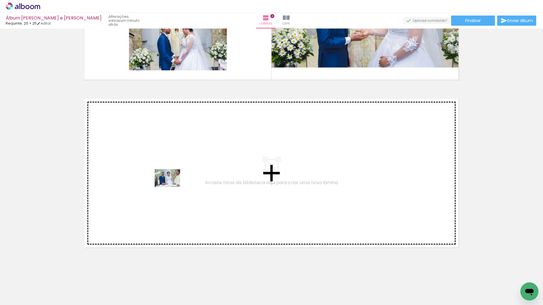
drag, startPoint x: 369, startPoint y: 241, endPoint x: 167, endPoint y: 186, distance: 209.1
click at [167, 186] on quentale-workspace at bounding box center [271, 152] width 543 height 305
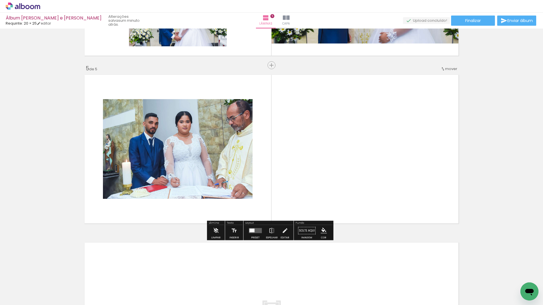
scroll to position [645, 0]
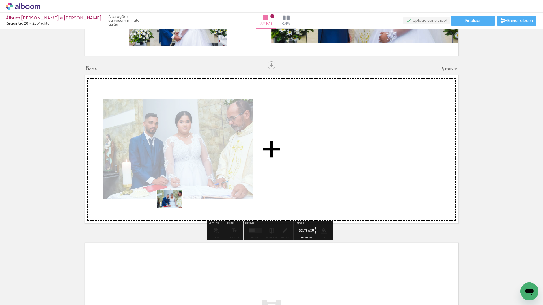
drag, startPoint x: 421, startPoint y: 266, endPoint x: 174, endPoint y: 207, distance: 254.4
click at [174, 207] on quentale-workspace at bounding box center [271, 152] width 543 height 305
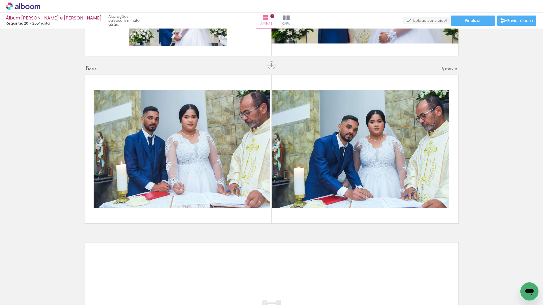
scroll to position [0, 266]
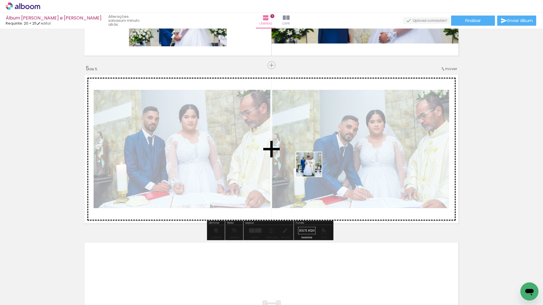
drag, startPoint x: 247, startPoint y: 275, endPoint x: 313, endPoint y: 169, distance: 124.7
click at [313, 169] on quentale-workspace at bounding box center [271, 152] width 543 height 305
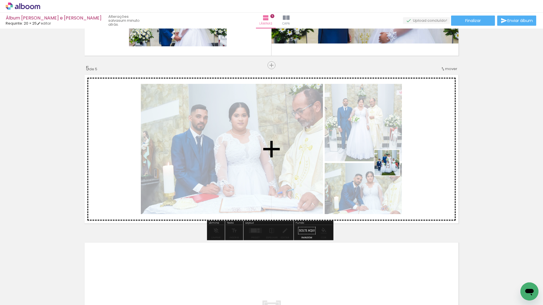
drag, startPoint x: 268, startPoint y: 294, endPoint x: 391, endPoint y: 167, distance: 177.4
click at [391, 167] on quentale-workspace at bounding box center [271, 152] width 543 height 305
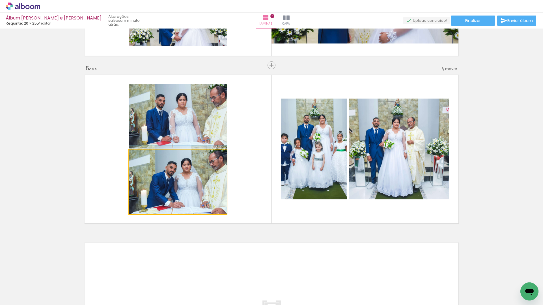
drag, startPoint x: 204, startPoint y: 188, endPoint x: 204, endPoint y: 183, distance: 5.1
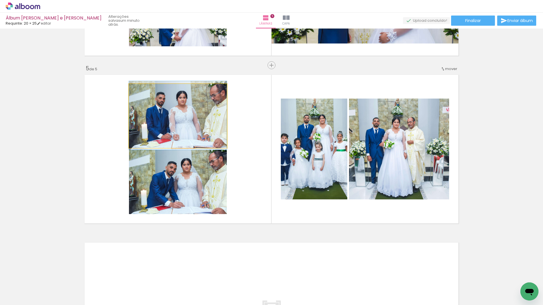
drag, startPoint x: 191, startPoint y: 118, endPoint x: 194, endPoint y: 116, distance: 3.6
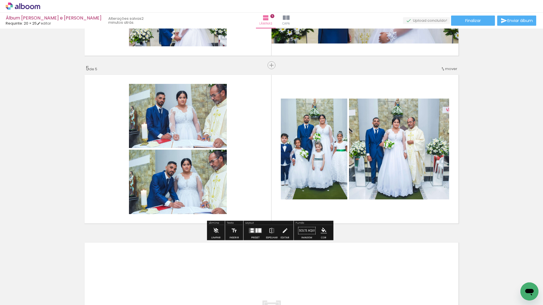
click at [314, 146] on quentale-photo at bounding box center [314, 149] width 66 height 101
click at [282, 232] on iron-icon at bounding box center [285, 230] width 6 height 11
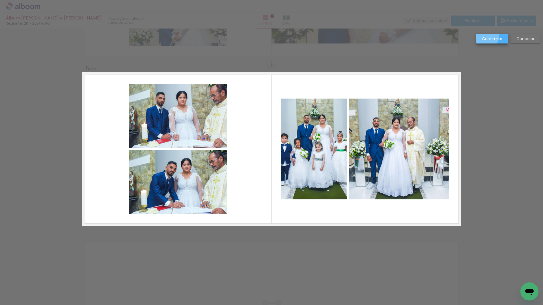
click at [0, 0] on slot "Confirmar" at bounding box center [0, 0] width 0 height 0
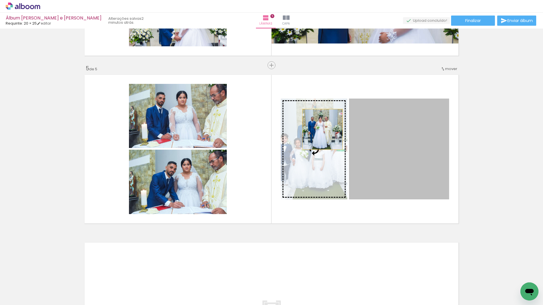
drag, startPoint x: 412, startPoint y: 129, endPoint x: 320, endPoint y: 130, distance: 91.3
click at [0, 0] on slot at bounding box center [0, 0] width 0 height 0
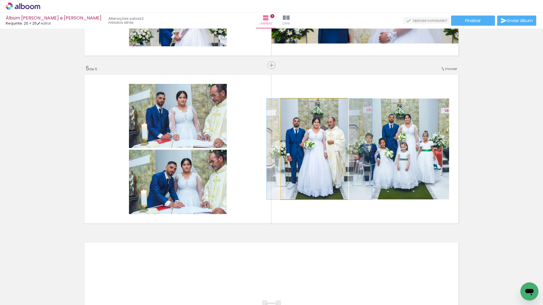
drag, startPoint x: 305, startPoint y: 144, endPoint x: 310, endPoint y: 143, distance: 5.4
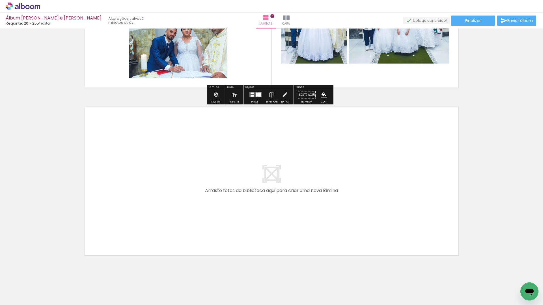
scroll to position [788, 0]
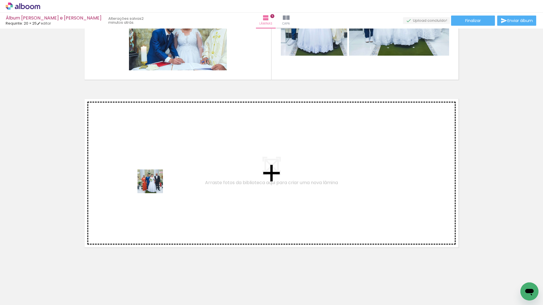
drag, startPoint x: 217, startPoint y: 219, endPoint x: 154, endPoint y: 187, distance: 70.6
click at [154, 187] on quentale-workspace at bounding box center [271, 152] width 543 height 305
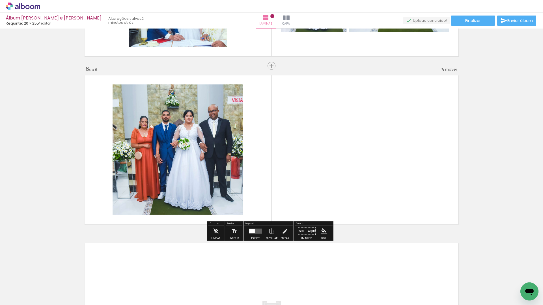
scroll to position [813, 0]
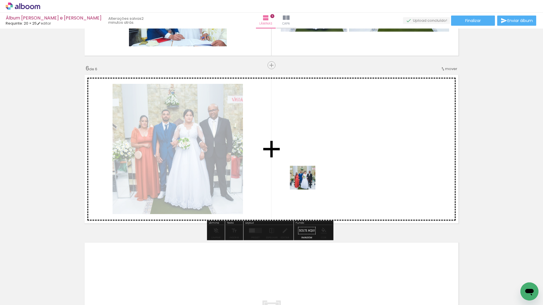
drag, startPoint x: 330, startPoint y: 268, endPoint x: 307, endPoint y: 182, distance: 88.3
click at [307, 182] on quentale-workspace at bounding box center [271, 152] width 543 height 305
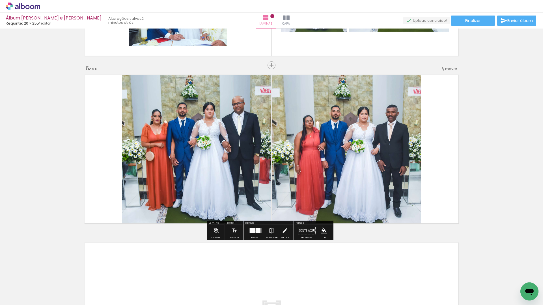
click at [256, 232] on div at bounding box center [258, 231] width 5 height 5
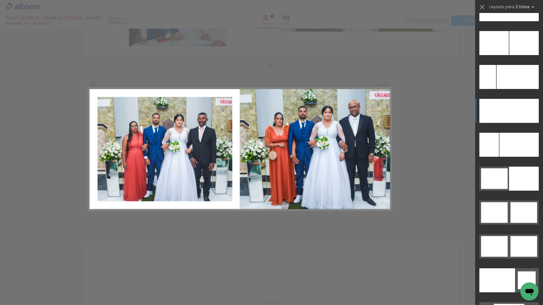
scroll to position [2687, 0]
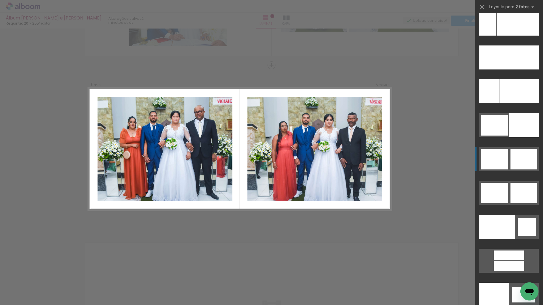
click at [523, 156] on div at bounding box center [523, 159] width 27 height 21
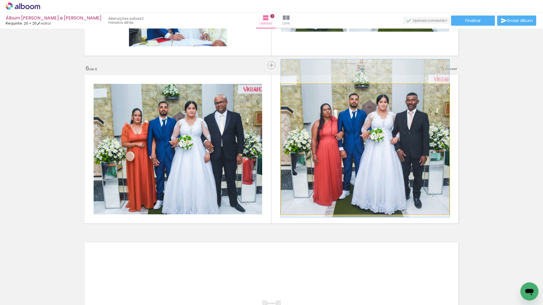
drag, startPoint x: 355, startPoint y: 145, endPoint x: 356, endPoint y: 134, distance: 10.8
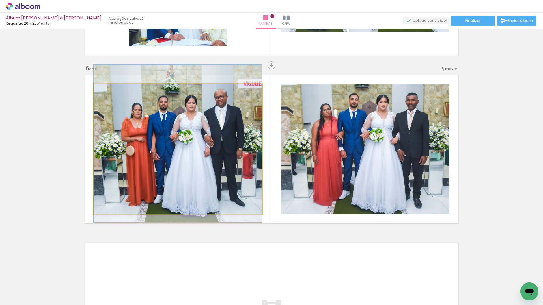
drag, startPoint x: 208, startPoint y: 150, endPoint x: 210, endPoint y: 144, distance: 6.3
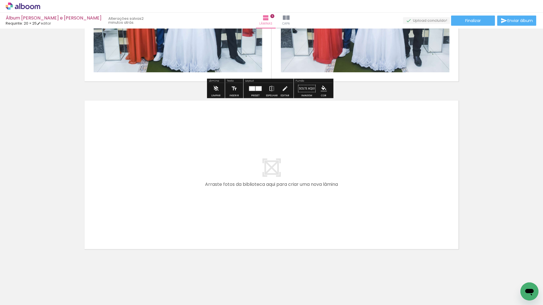
scroll to position [956, 0]
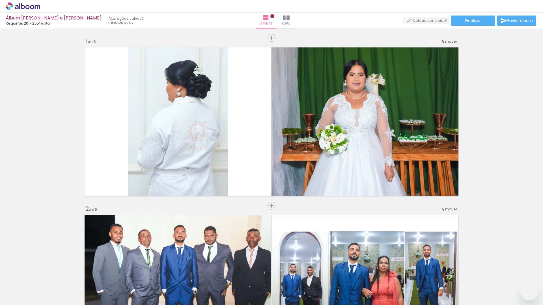
click at [206, 204] on quentale-workspace at bounding box center [271, 152] width 543 height 305
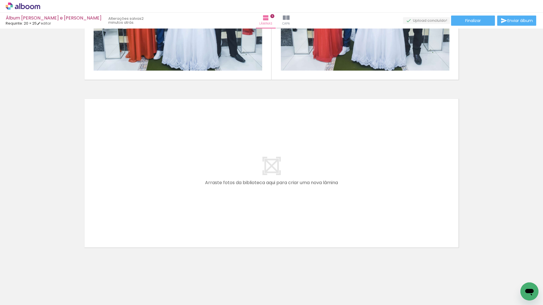
scroll to position [0, 266]
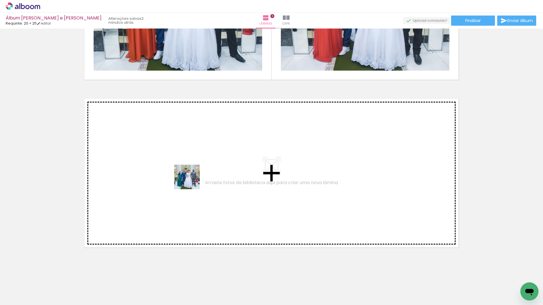
drag, startPoint x: 366, startPoint y: 285, endPoint x: 182, endPoint y: 176, distance: 213.2
click at [182, 176] on quentale-workspace at bounding box center [271, 152] width 543 height 305
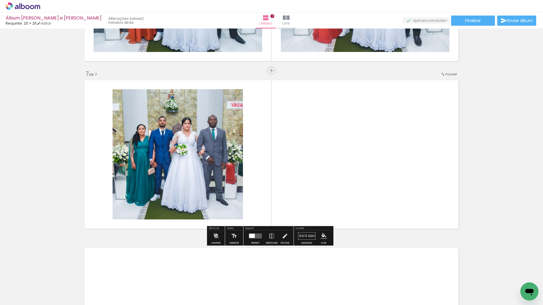
scroll to position [980, 0]
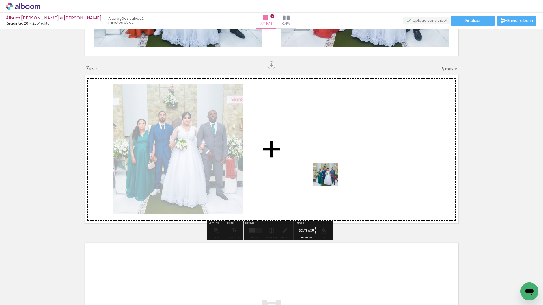
drag, startPoint x: 390, startPoint y: 289, endPoint x: 329, endPoint y: 179, distance: 126.1
click at [329, 179] on quentale-workspace at bounding box center [271, 152] width 543 height 305
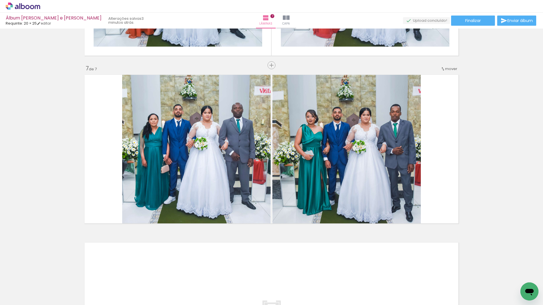
scroll to position [0, 482]
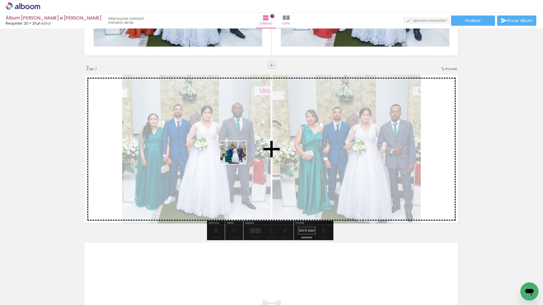
drag, startPoint x: 216, startPoint y: 275, endPoint x: 237, endPoint y: 158, distance: 118.7
click at [237, 158] on quentale-workspace at bounding box center [271, 152] width 543 height 305
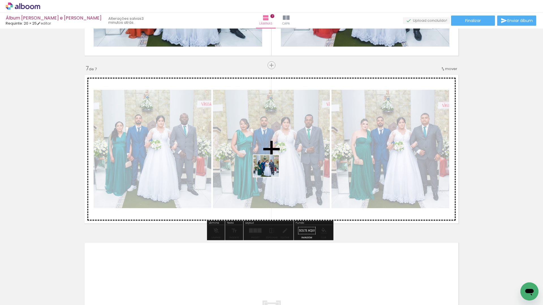
drag, startPoint x: 248, startPoint y: 279, endPoint x: 271, endPoint y: 170, distance: 111.0
click at [271, 170] on quentale-workspace at bounding box center [271, 152] width 543 height 305
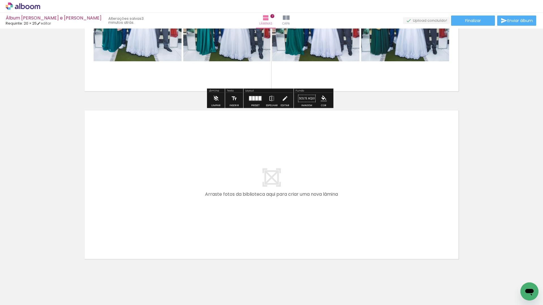
scroll to position [1122, 0]
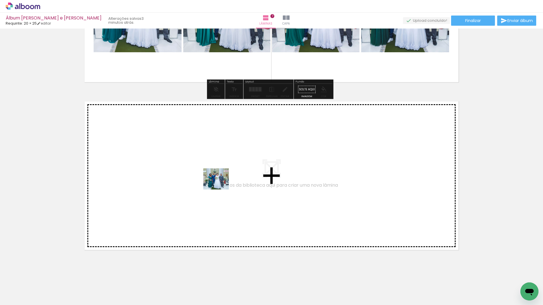
drag, startPoint x: 280, startPoint y: 287, endPoint x: 220, endPoint y: 186, distance: 117.9
click at [220, 186] on quentale-workspace at bounding box center [271, 152] width 543 height 305
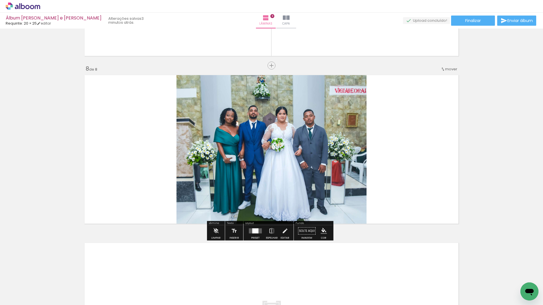
scroll to position [1148, 0]
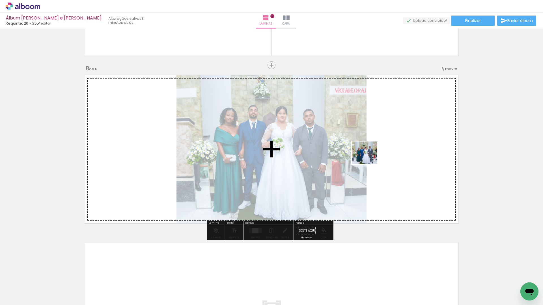
drag, startPoint x: 339, startPoint y: 216, endPoint x: 369, endPoint y: 159, distance: 64.8
click at [369, 159] on quentale-workspace at bounding box center [271, 152] width 543 height 305
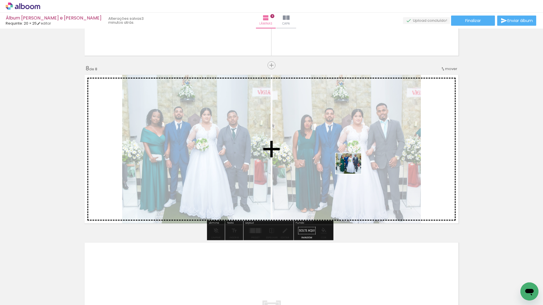
drag, startPoint x: 349, startPoint y: 221, endPoint x: 353, endPoint y: 171, distance: 51.0
click at [353, 171] on quentale-workspace at bounding box center [271, 152] width 543 height 305
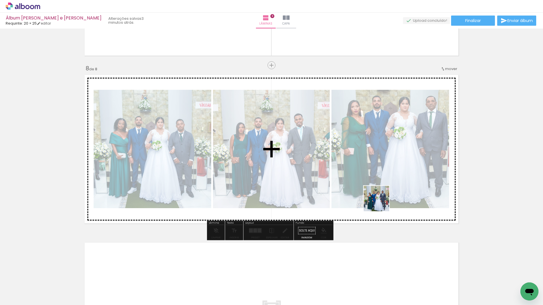
drag, startPoint x: 377, startPoint y: 225, endPoint x: 382, endPoint y: 193, distance: 31.7
click at [382, 193] on quentale-workspace at bounding box center [271, 152] width 543 height 305
